Goal: Transaction & Acquisition: Book appointment/travel/reservation

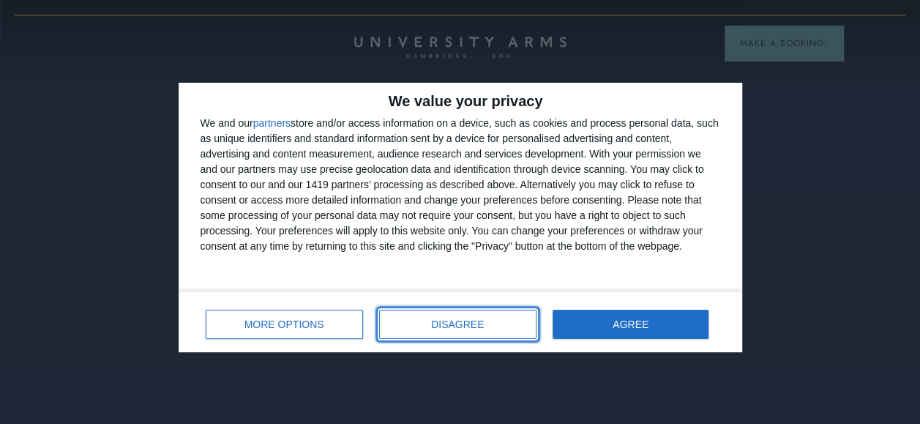
click at [459, 331] on button "DISAGREE" at bounding box center [457, 324] width 157 height 29
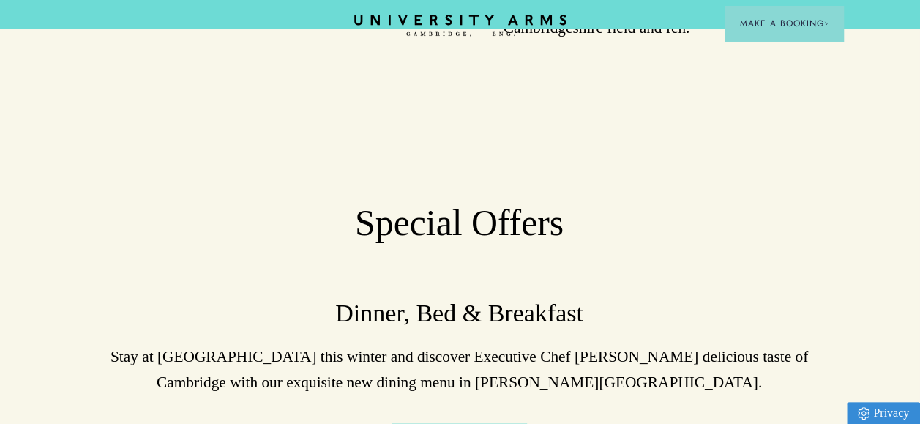
scroll to position [3470, 11]
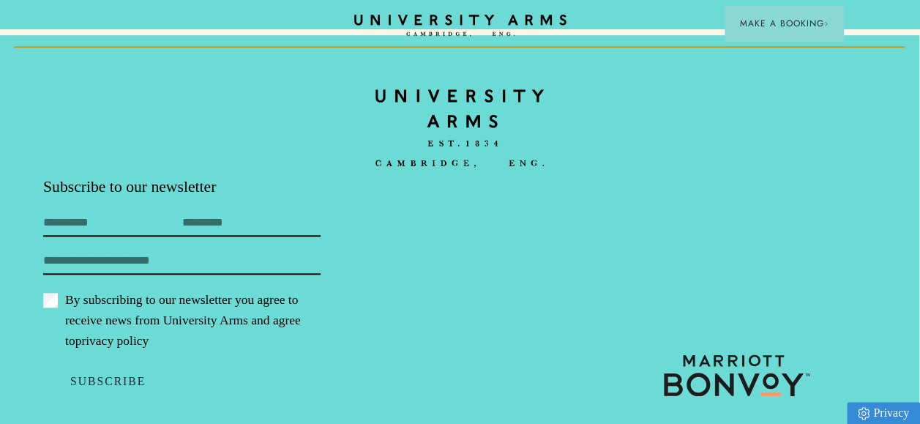
drag, startPoint x: 243, startPoint y: 114, endPoint x: 282, endPoint y: 451, distance: 338.8
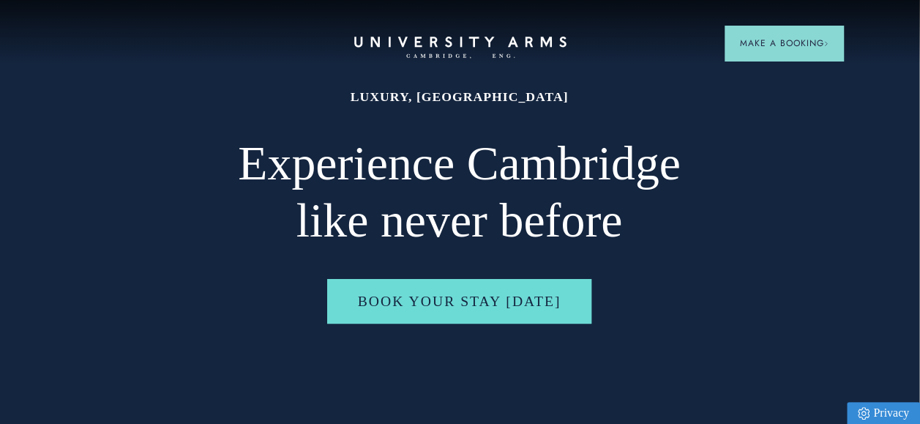
scroll to position [0, 11]
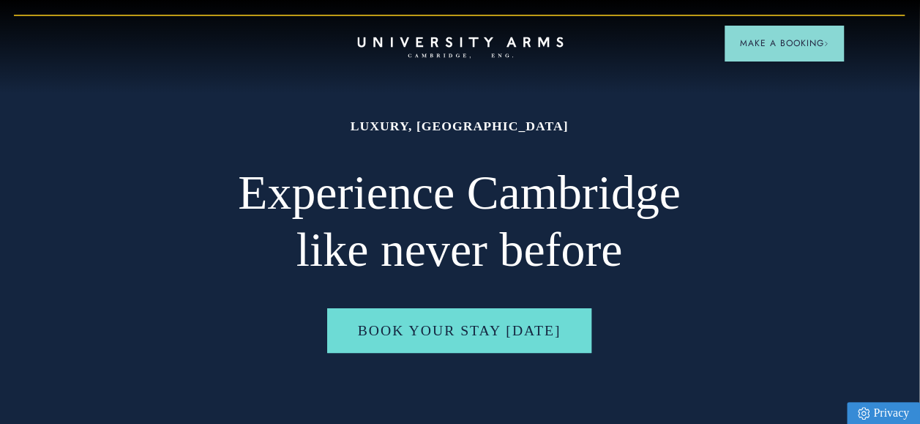
click at [520, 47] on icon "CAMBRIDGE’S LEADING LUXURY HOTEL SINCE [DATE]" at bounding box center [460, 48] width 206 height 22
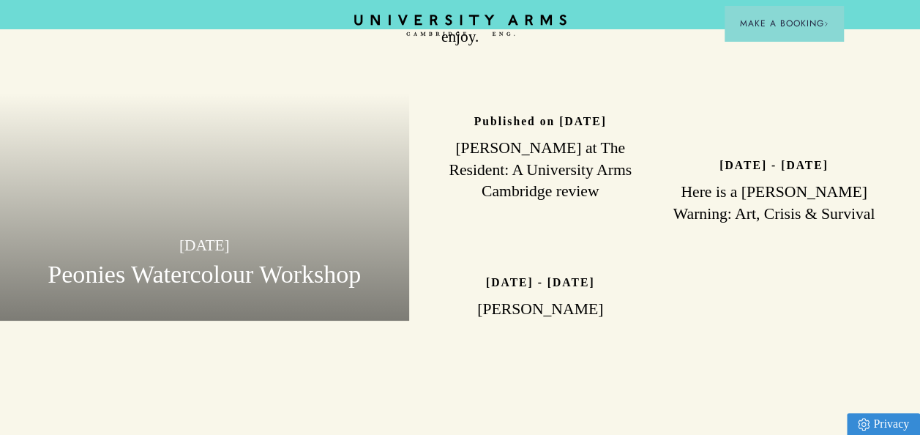
scroll to position [2992, 0]
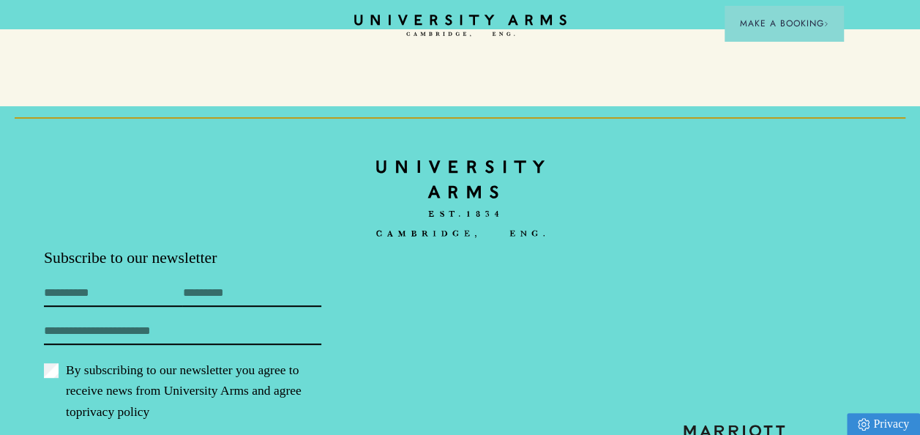
drag, startPoint x: 435, startPoint y: 406, endPoint x: 566, endPoint y: 472, distance: 147.2
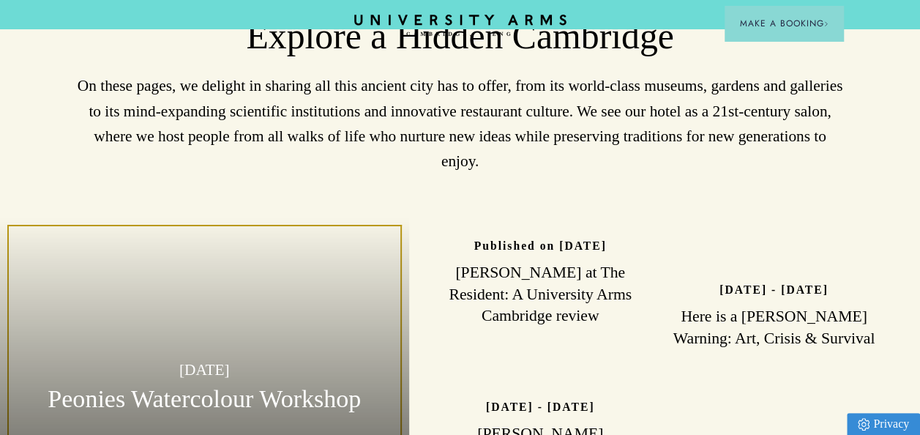
scroll to position [2480, 0]
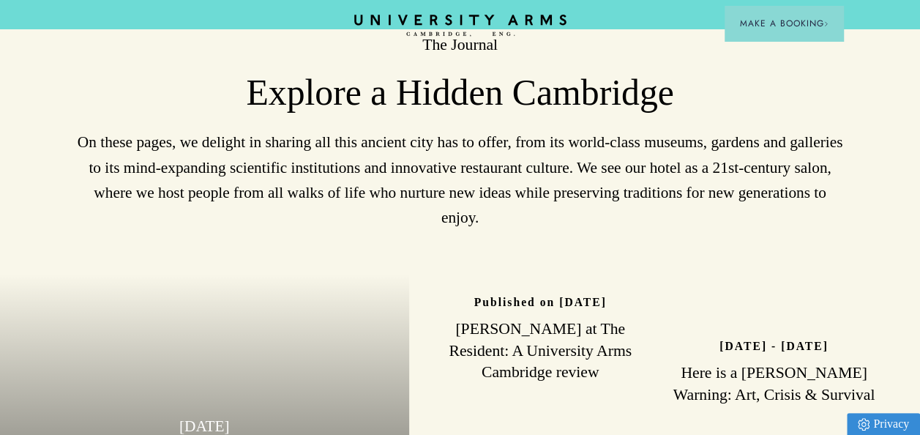
drag, startPoint x: 500, startPoint y: 396, endPoint x: 377, endPoint y: -54, distance: 466.5
click at [438, 20] on icon "CAMBRIDGE’S LEADING LUXURY HOTEL SINCE [DATE]" at bounding box center [460, 26] width 206 height 22
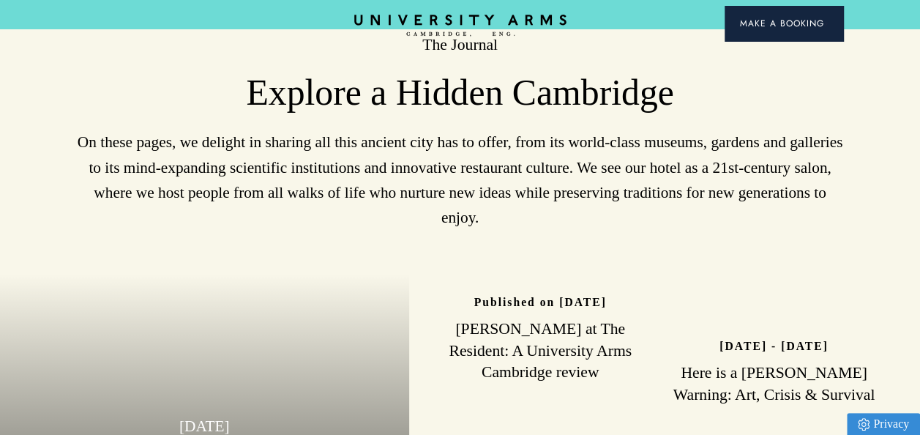
click at [768, 25] on span "Make a Booking" at bounding box center [783, 23] width 89 height 13
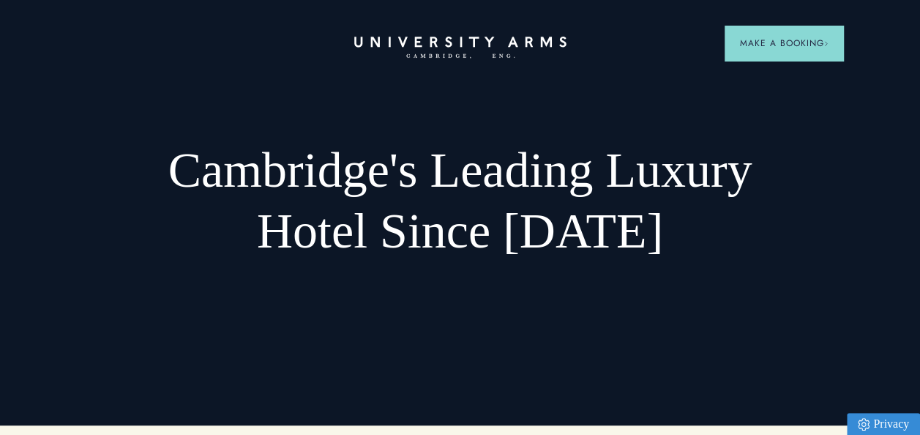
scroll to position [0, 0]
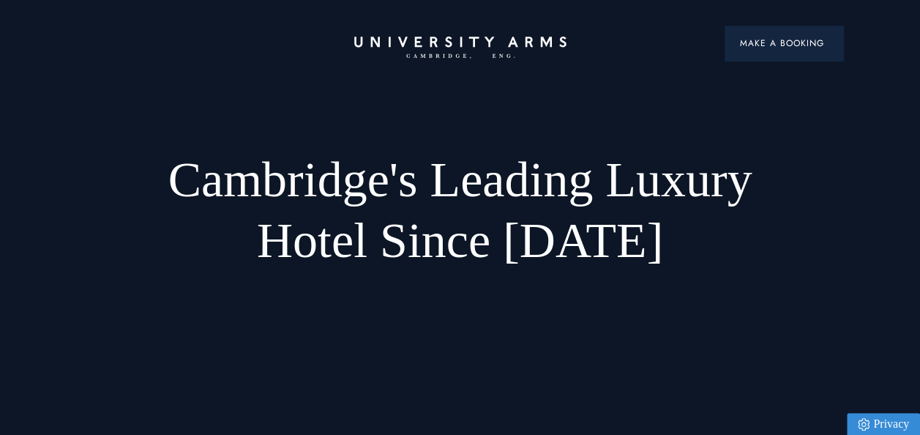
click at [792, 42] on span "Make a Booking" at bounding box center [783, 43] width 89 height 13
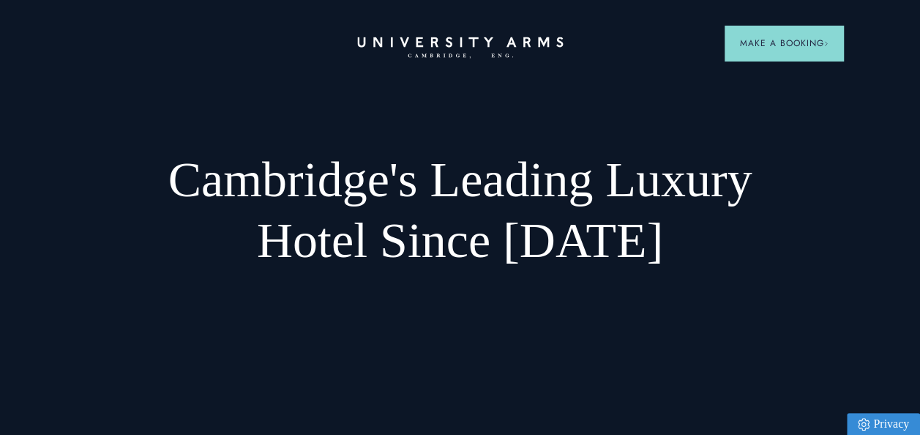
click at [477, 47] on icon "CAMBRIDGE’S LEADING LUXURY HOTEL SINCE [DATE]" at bounding box center [460, 48] width 206 height 22
